Goal: Obtain resource: Download file/media

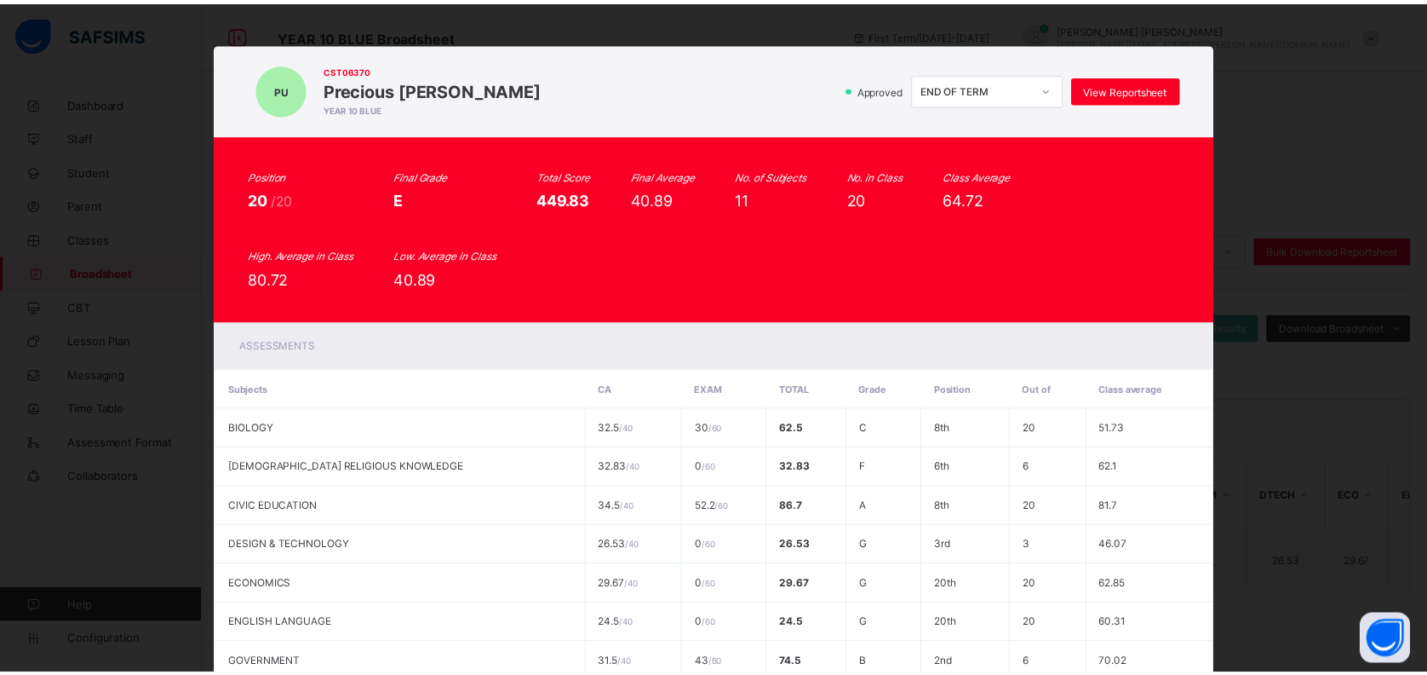
scroll to position [322, 0]
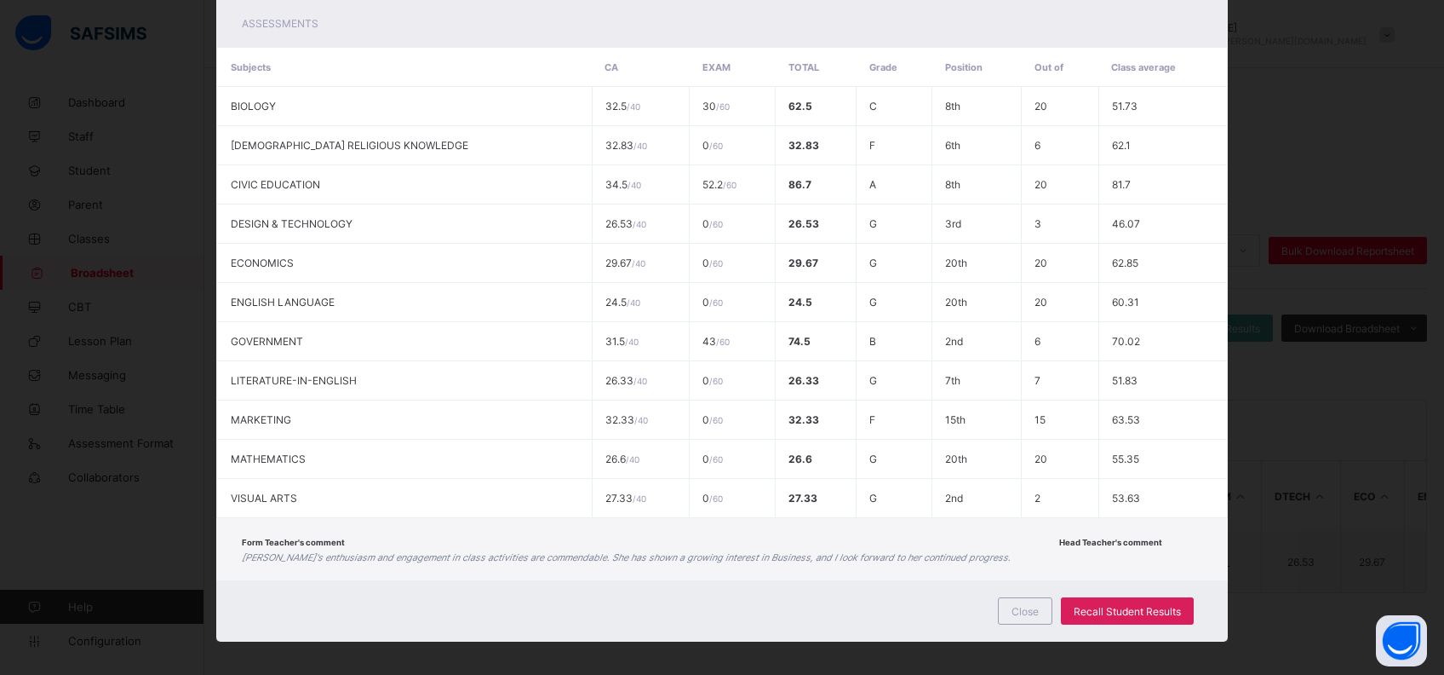
drag, startPoint x: 1014, startPoint y: 604, endPoint x: 932, endPoint y: 587, distance: 84.4
click at [1014, 605] on span "Close" at bounding box center [1025, 611] width 27 height 13
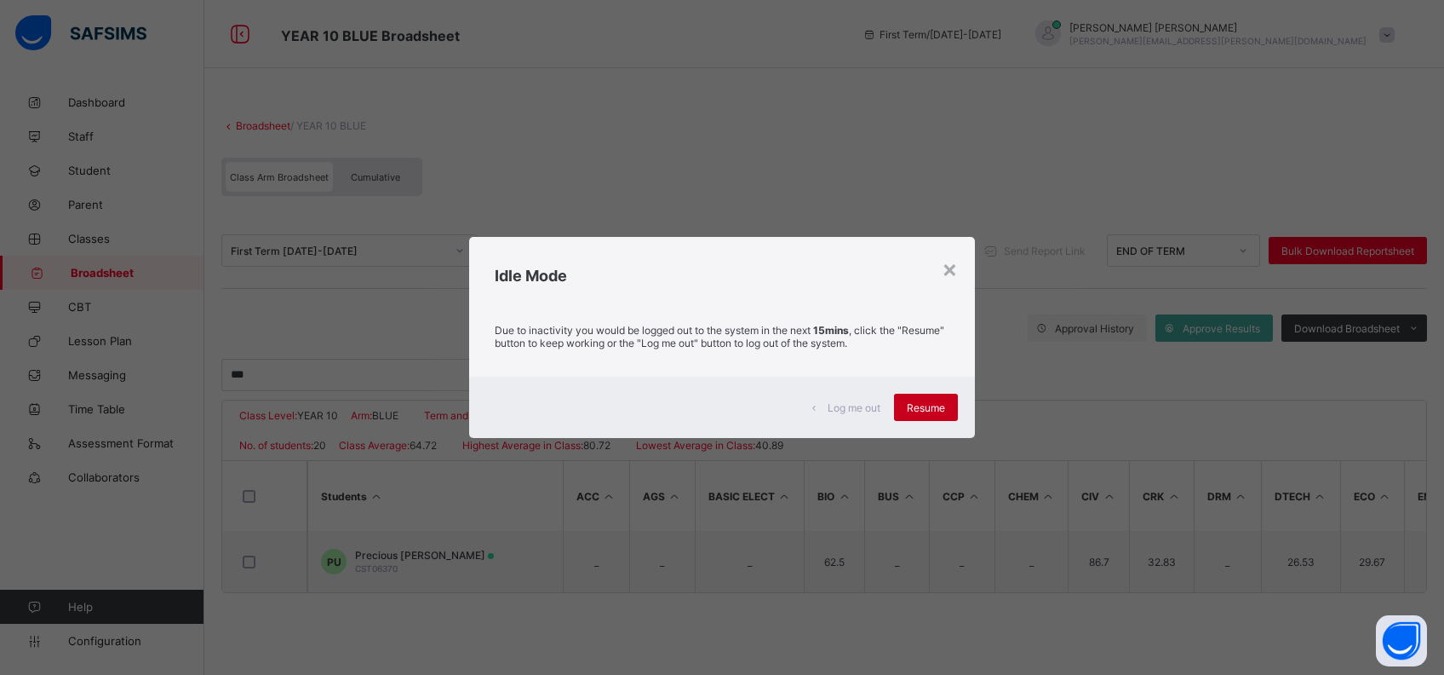
click at [913, 402] on span "Resume" at bounding box center [926, 407] width 38 height 13
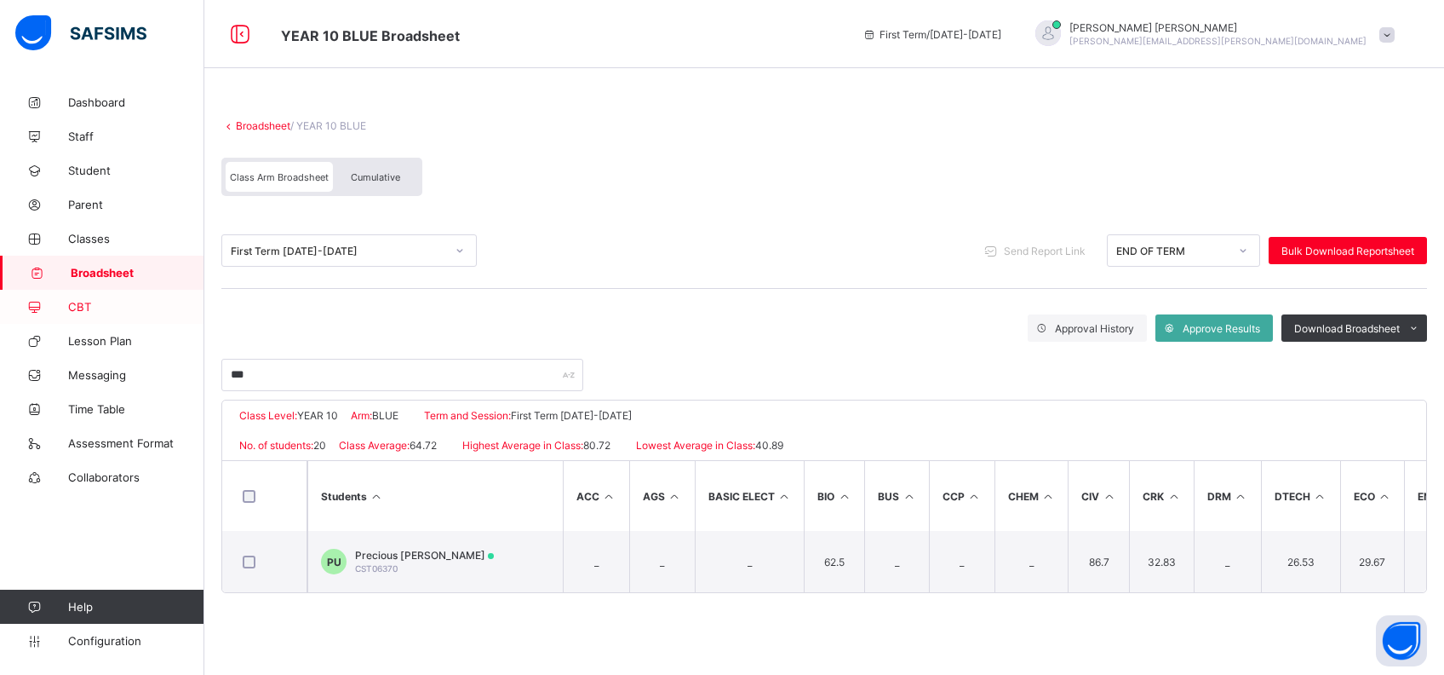
click at [82, 301] on span "CBT" at bounding box center [136, 307] width 136 height 14
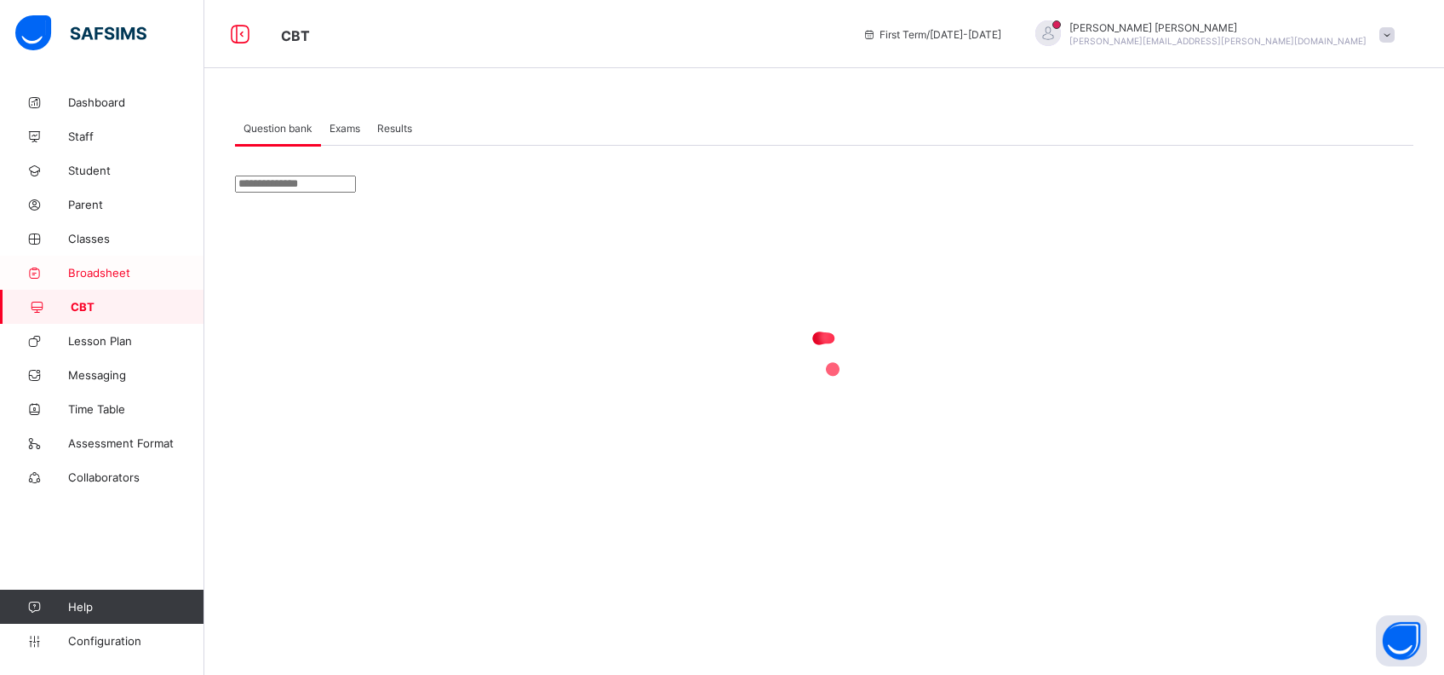
click at [103, 267] on span "Broadsheet" at bounding box center [136, 273] width 136 height 14
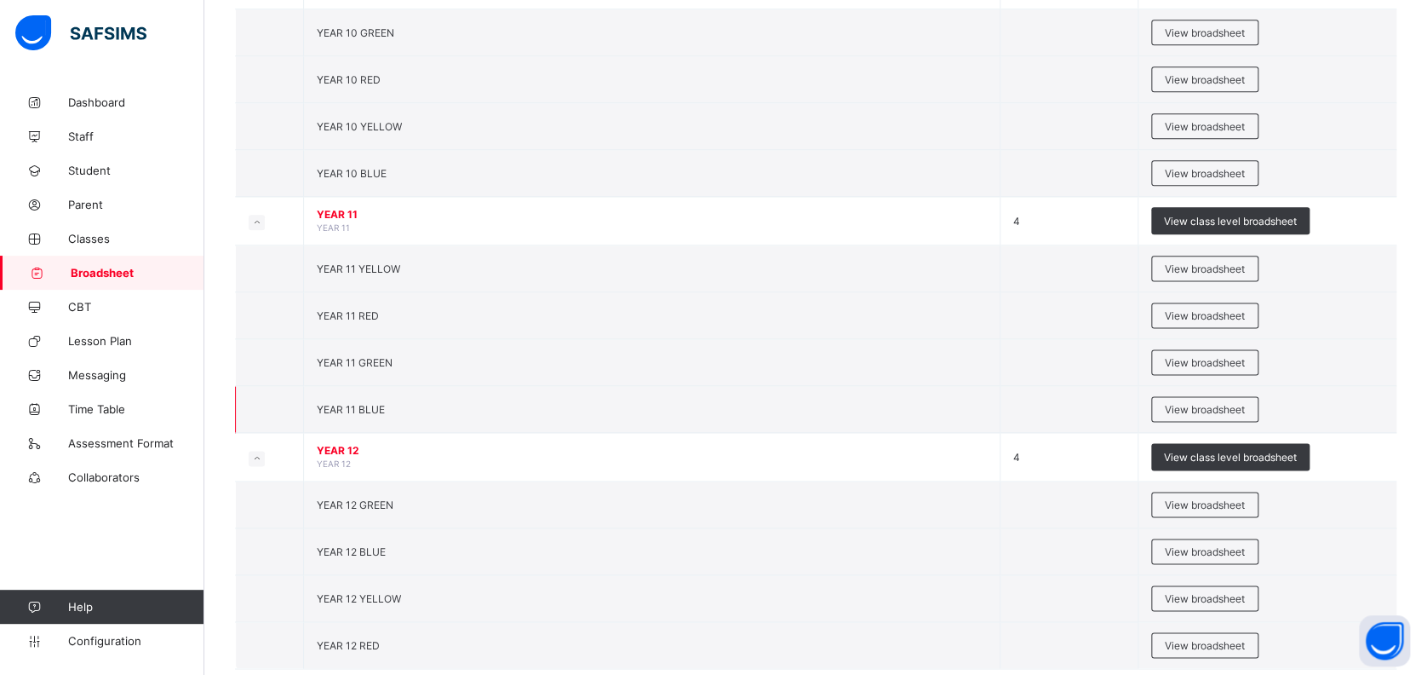
scroll to position [980, 0]
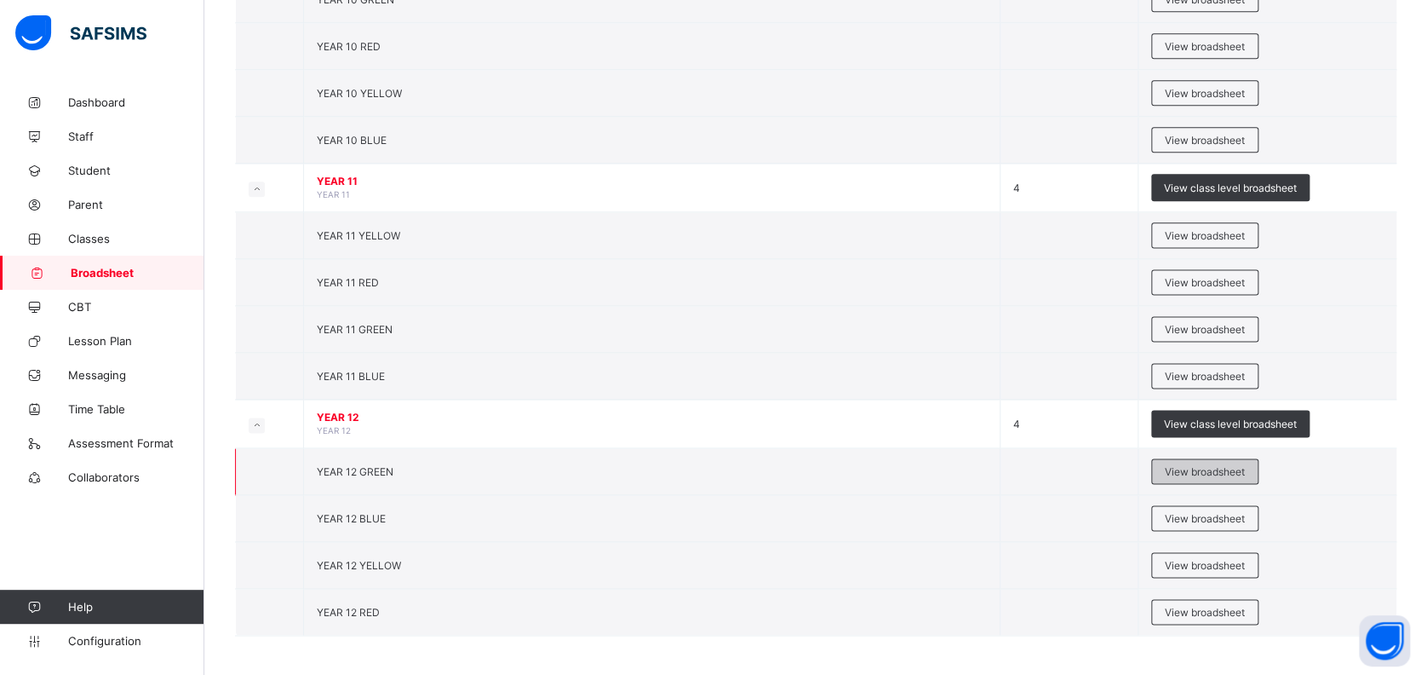
click at [1201, 465] on span "View broadsheet" at bounding box center [1205, 471] width 80 height 13
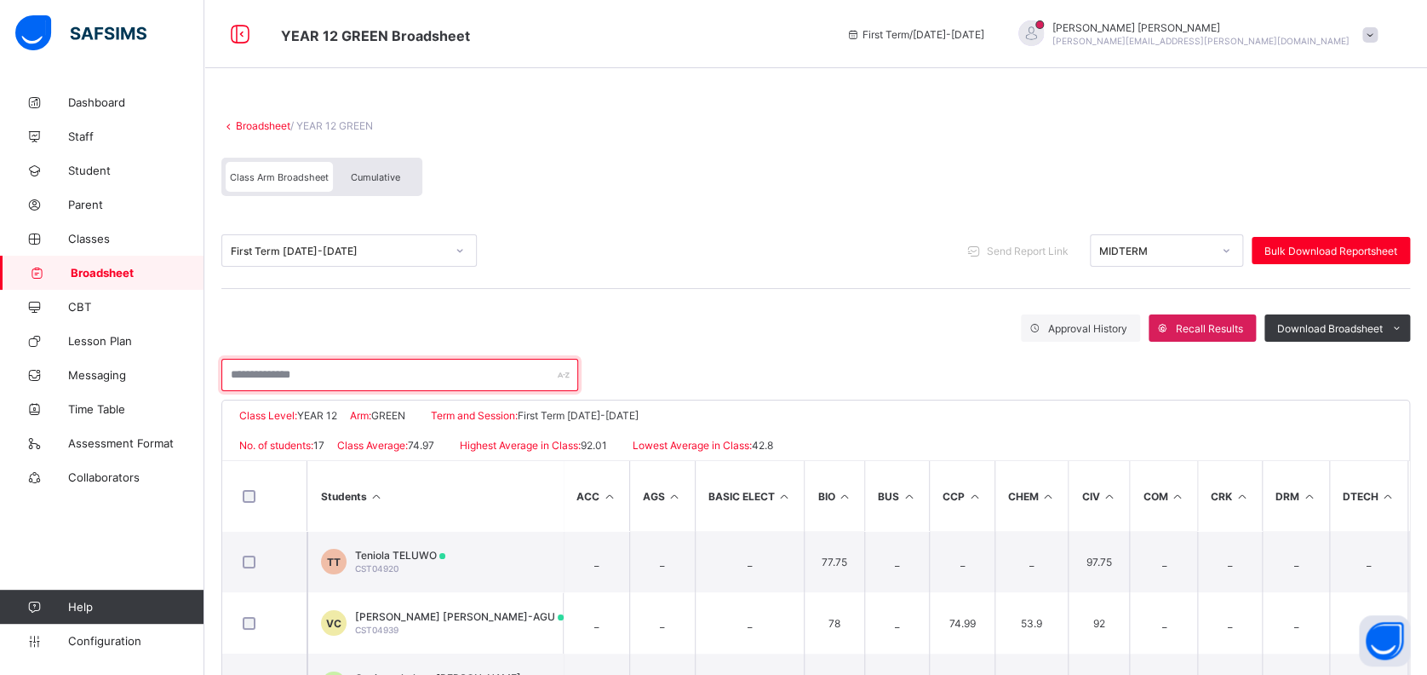
click at [470, 374] on input "text" at bounding box center [399, 375] width 357 height 32
click at [732, 365] on div at bounding box center [815, 366] width 1189 height 49
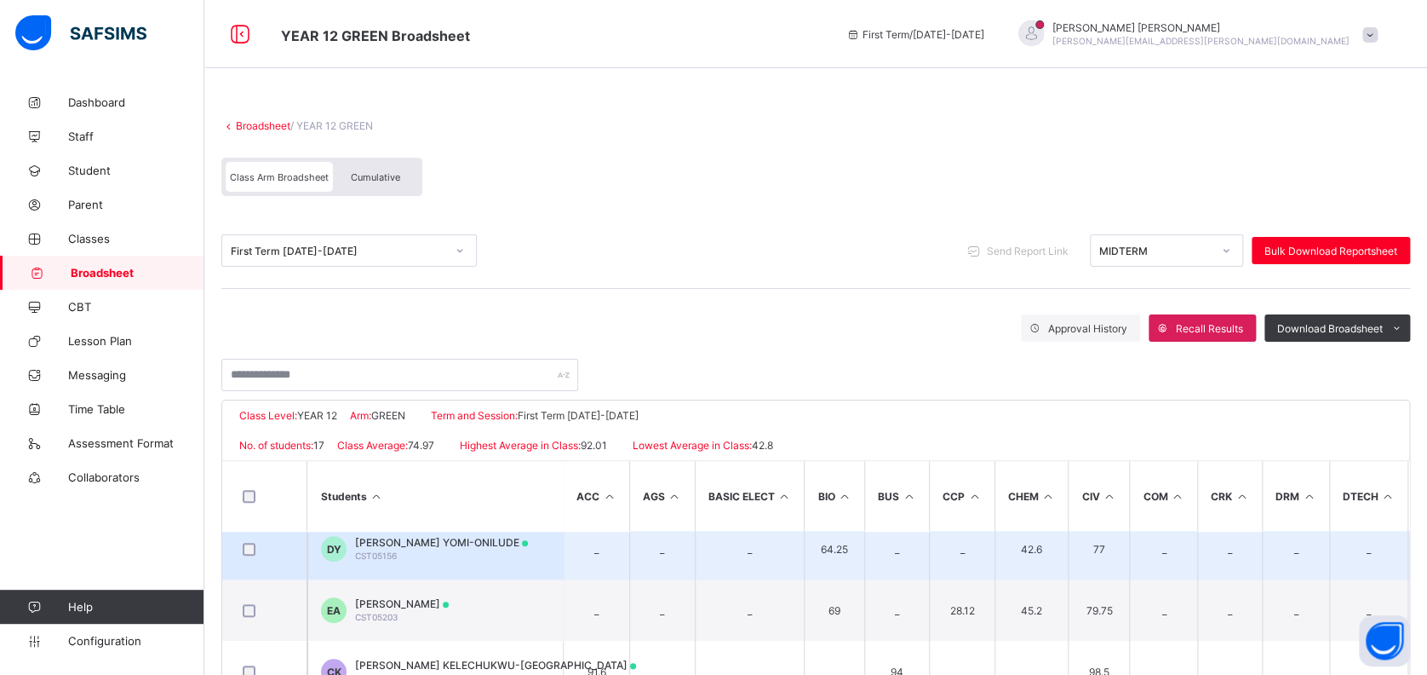
scroll to position [693, 0]
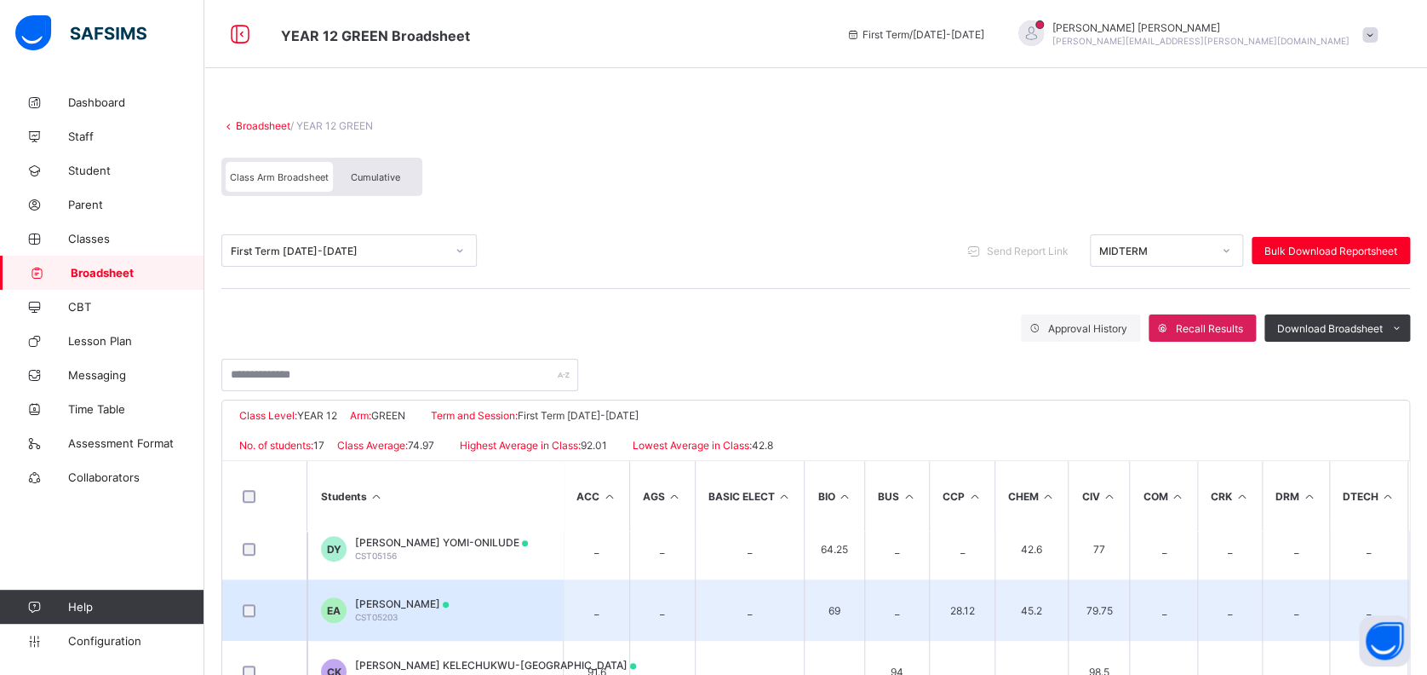
click at [433, 597] on span "Eji Alexis ANYAGAFU" at bounding box center [402, 603] width 94 height 13
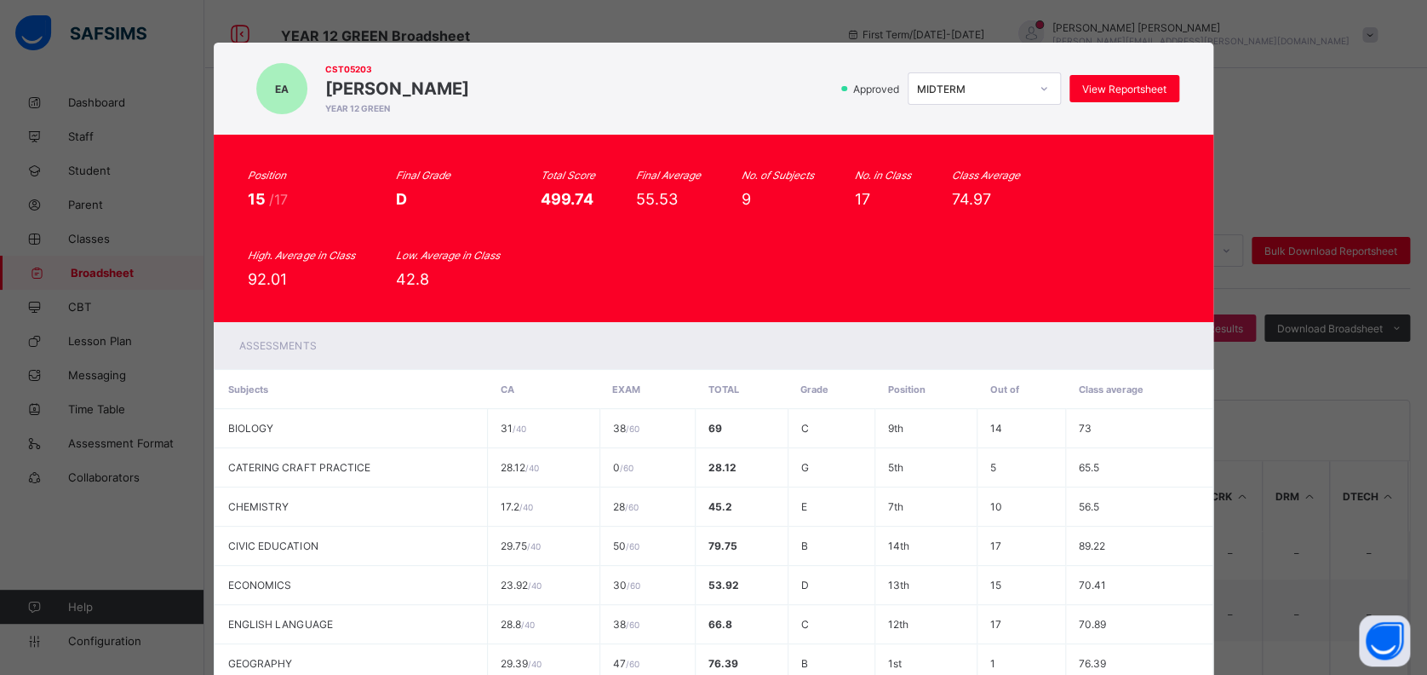
click at [1007, 94] on div "MIDTERM" at bounding box center [973, 89] width 112 height 13
click at [988, 154] on div "END OF TERM" at bounding box center [985, 152] width 152 height 26
click at [1100, 90] on span "View Reportsheet" at bounding box center [1124, 89] width 84 height 13
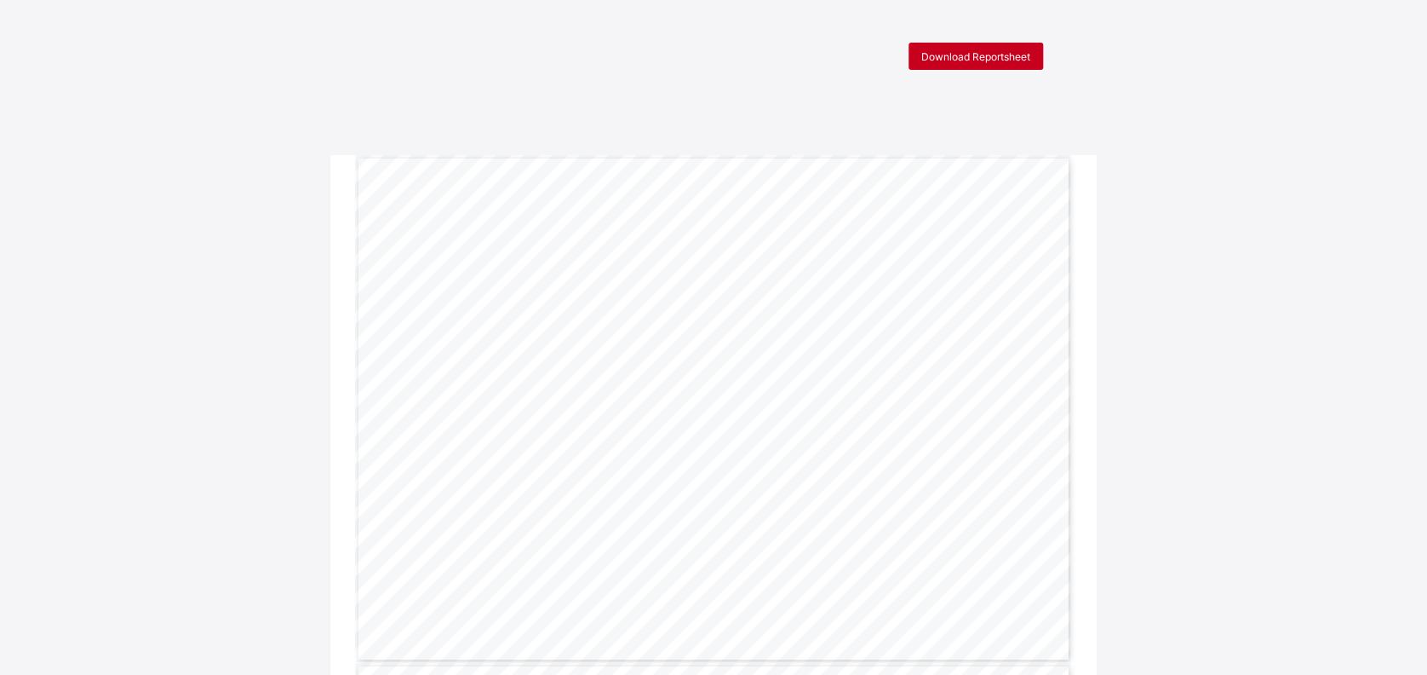
click at [1001, 55] on span "Download Reportsheet" at bounding box center [976, 56] width 109 height 13
